Goal: Task Accomplishment & Management: Use online tool/utility

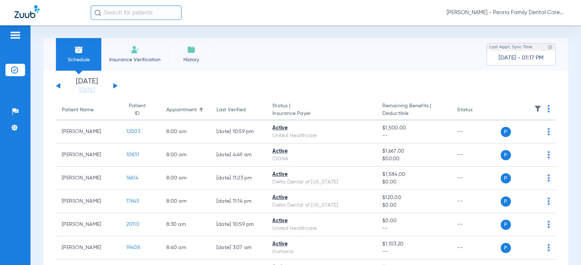
click at [142, 50] on li "Insurance Verification" at bounding box center [134, 54] width 67 height 33
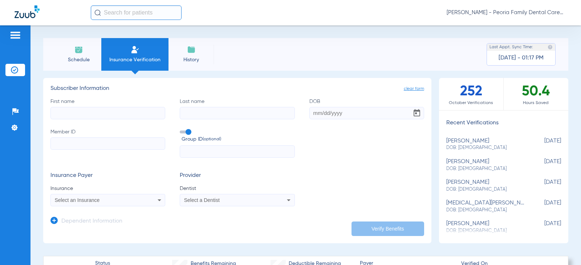
click at [125, 111] on input "First name" at bounding box center [107, 113] width 115 height 12
type input "[PERSON_NAME]"
click at [212, 113] on input "Last name" at bounding box center [237, 113] width 115 height 12
type input "[PERSON_NAME]"
click at [331, 112] on input "DOB" at bounding box center [366, 113] width 115 height 12
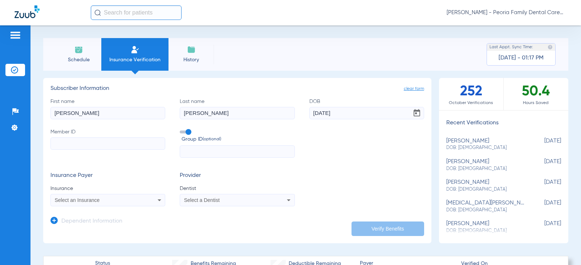
type input "[DATE]"
click at [107, 141] on input "Member ID" at bounding box center [107, 144] width 115 height 12
paste input "3734615"
type input "3734615"
click at [109, 197] on div "Select an Insurance" at bounding box center [108, 200] width 114 height 9
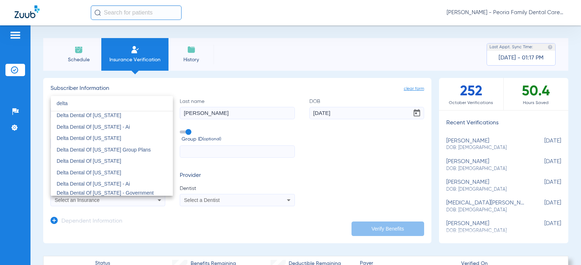
scroll to position [327, 0]
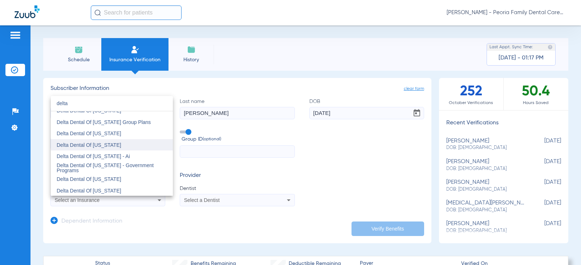
type input "delta"
click at [105, 146] on mat-option "Delta Dental Of [US_STATE]" at bounding box center [112, 145] width 122 height 12
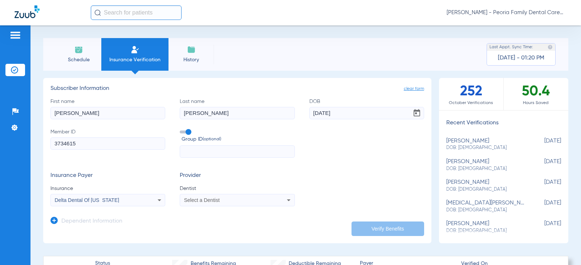
click at [199, 201] on span "Select a Dentist" at bounding box center [202, 200] width 36 height 6
type input "bela"
click at [199, 186] on mat-option "[PERSON_NAME] 1790912046" at bounding box center [240, 191] width 122 height 12
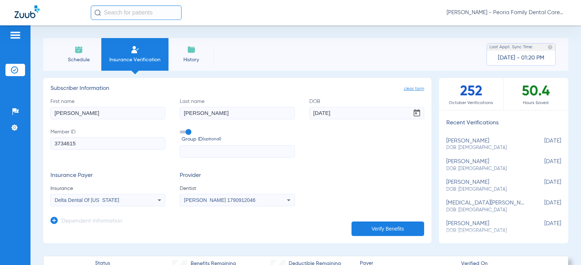
click at [50, 221] on app-manual-verification-form "clear form Subscriber Information First name [PERSON_NAME] Last name [PERSON_NA…" at bounding box center [237, 160] width 388 height 165
click at [52, 222] on icon at bounding box center [53, 220] width 7 height 7
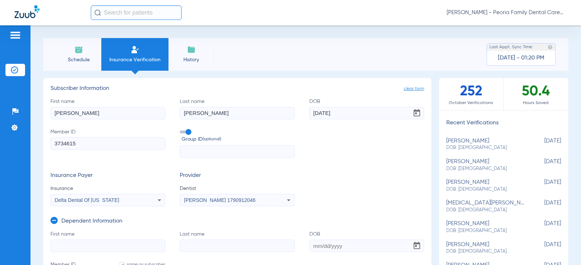
click at [67, 245] on input "First name" at bounding box center [107, 246] width 115 height 12
type input "[PERSON_NAME]"
click at [193, 247] on input "Last name" at bounding box center [237, 246] width 115 height 12
type input "[PERSON_NAME]"
click at [319, 241] on input "DOB" at bounding box center [366, 246] width 115 height 12
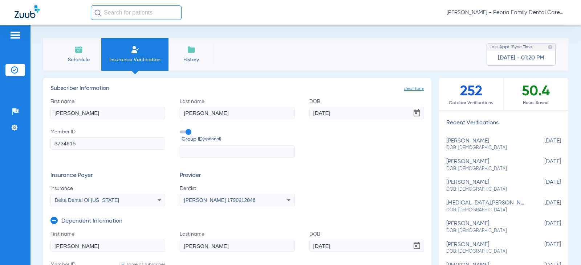
type input "[DATE]"
click at [351, 188] on div "Insurance Payer Insurance Delta Dental Of [US_STATE] Provider Dentist [PERSON_N…" at bounding box center [236, 189] width 373 height 34
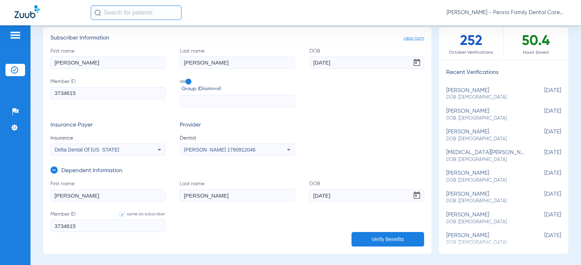
scroll to position [109, 0]
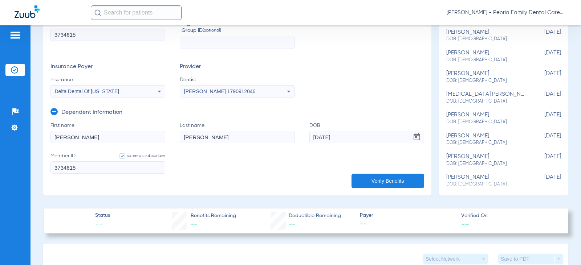
click at [385, 179] on button "Verify Benefits" at bounding box center [387, 181] width 73 height 15
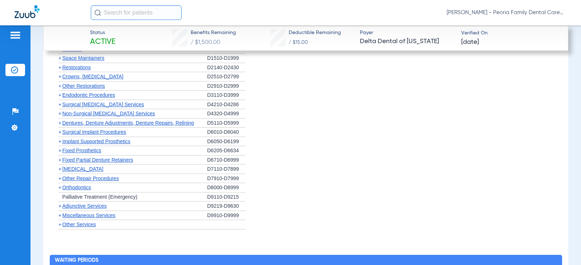
scroll to position [871, 0]
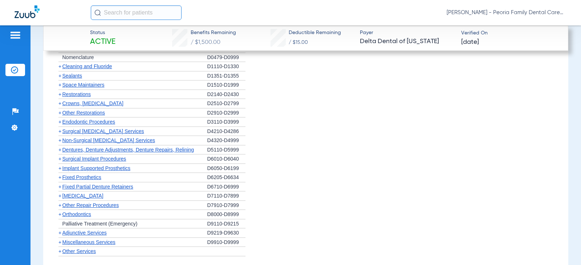
click at [75, 93] on span "Restorations" at bounding box center [76, 94] width 29 height 6
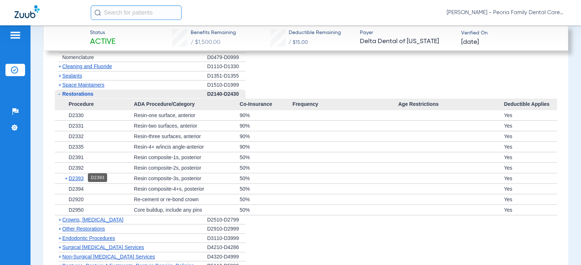
click at [75, 177] on span "D2393" at bounding box center [76, 179] width 15 height 6
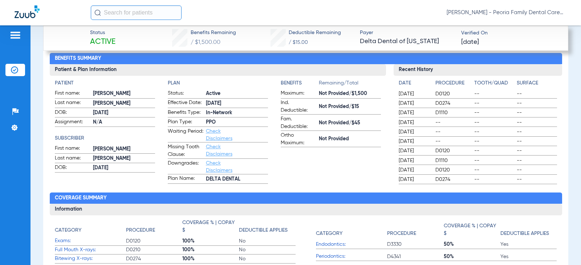
scroll to position [290, 0]
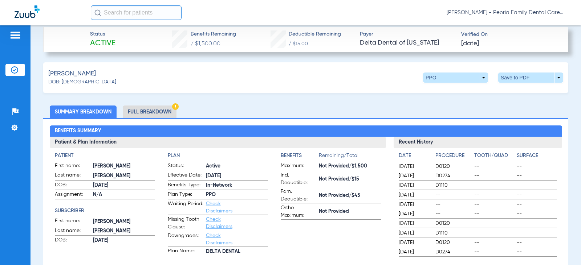
click at [157, 106] on li "Full Breakdown" at bounding box center [150, 112] width 54 height 13
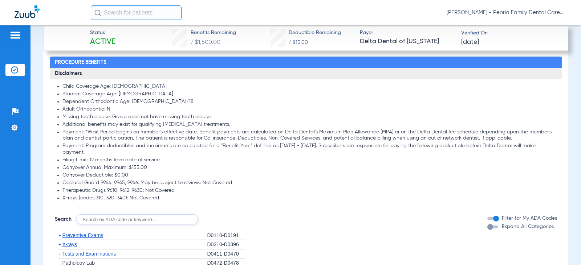
scroll to position [798, 0]
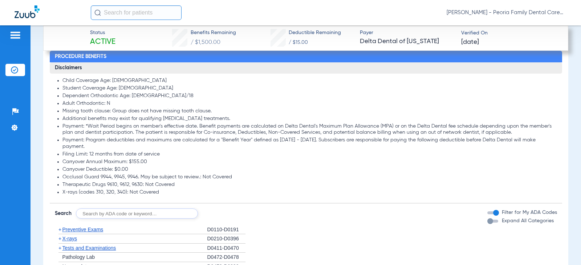
click at [89, 212] on input "text" at bounding box center [137, 214] width 122 height 10
type input "d2393"
click at [220, 212] on button "Search" at bounding box center [224, 214] width 29 height 10
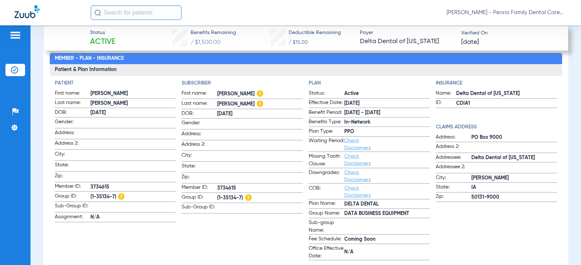
scroll to position [254, 0]
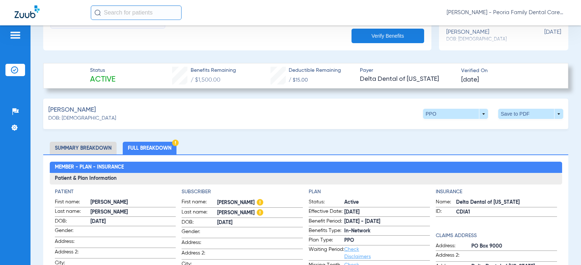
click at [95, 143] on li "Summary Breakdown" at bounding box center [83, 148] width 67 height 13
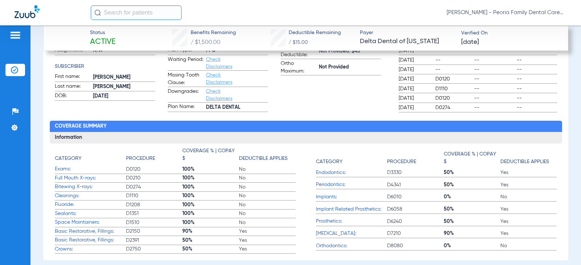
scroll to position [399, 0]
